Goal: Navigation & Orientation: Find specific page/section

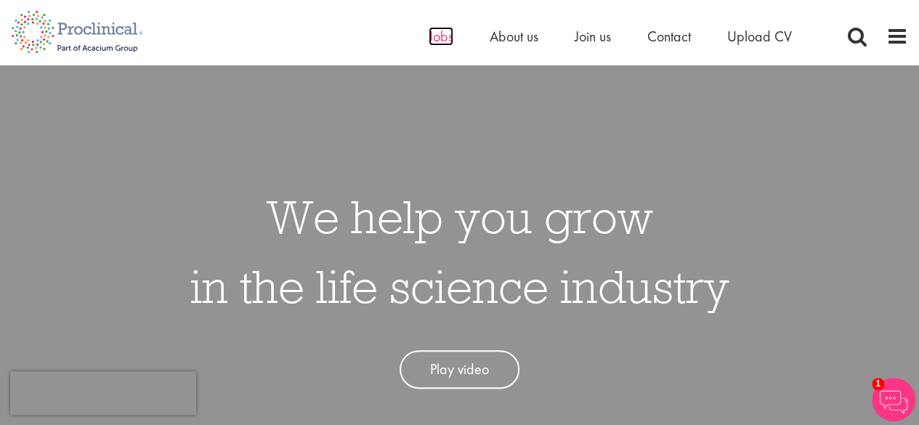
click at [431, 35] on span "Jobs" at bounding box center [441, 36] width 25 height 19
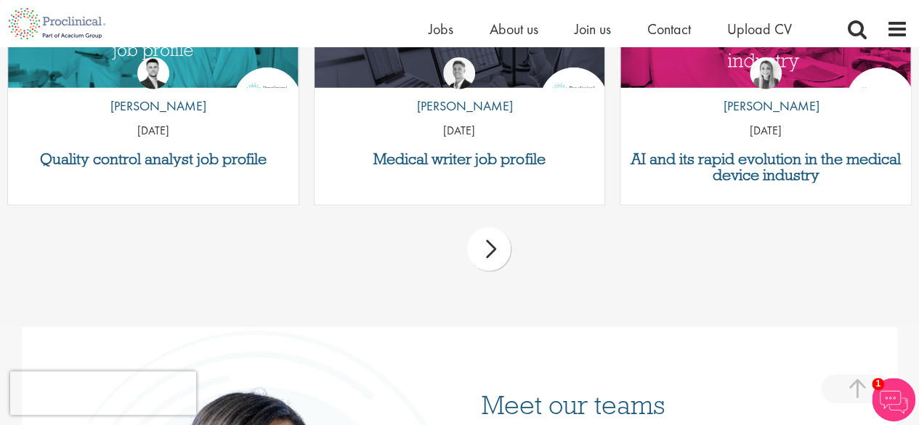
scroll to position [1825, 0]
